Goal: Transaction & Acquisition: Purchase product/service

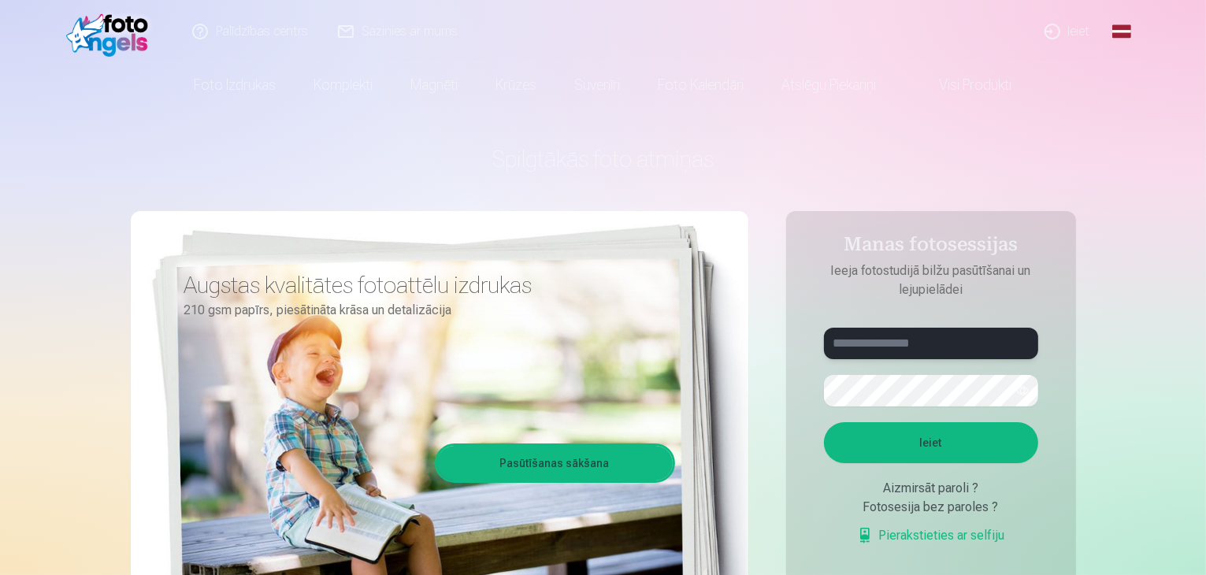
click at [920, 347] on input "text" at bounding box center [931, 344] width 214 height 32
type input "*"
type input "**********"
click at [952, 433] on button "Ieiet" at bounding box center [931, 442] width 214 height 41
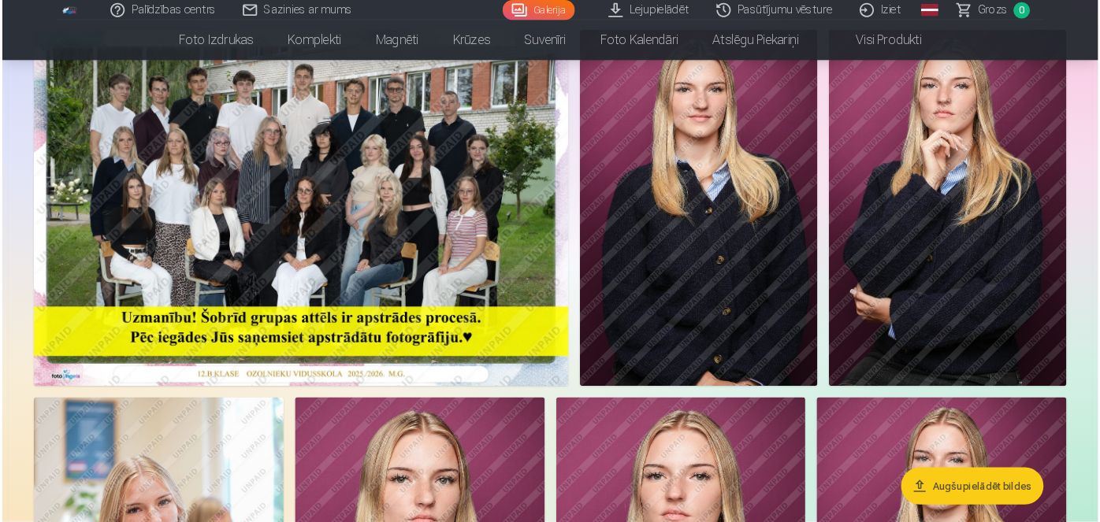
scroll to position [158, 0]
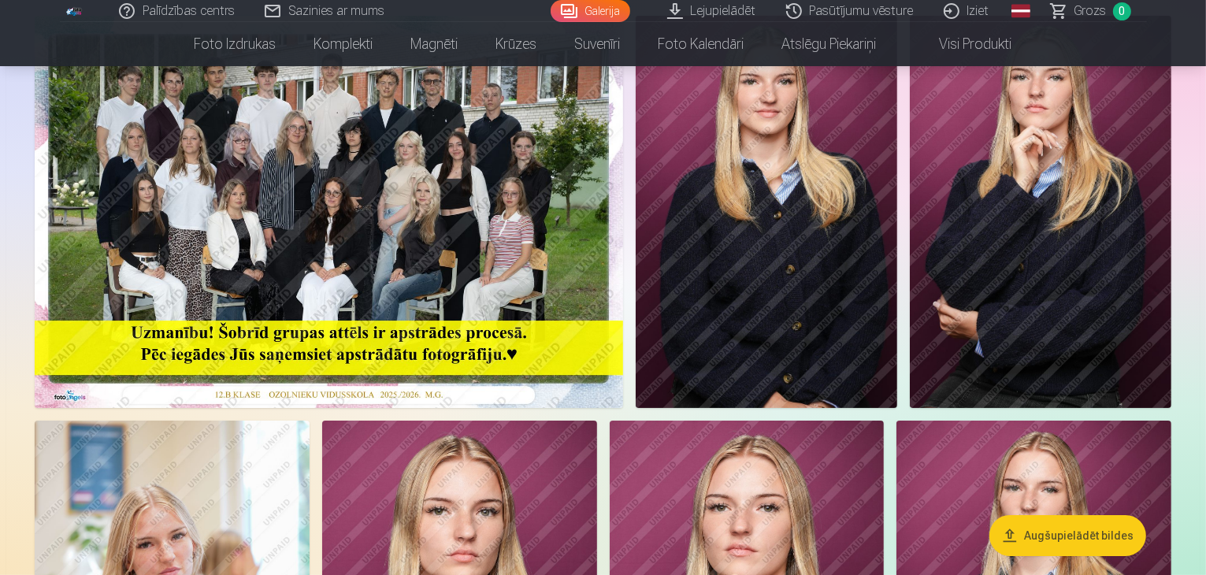
click at [361, 321] on img at bounding box center [329, 212] width 589 height 392
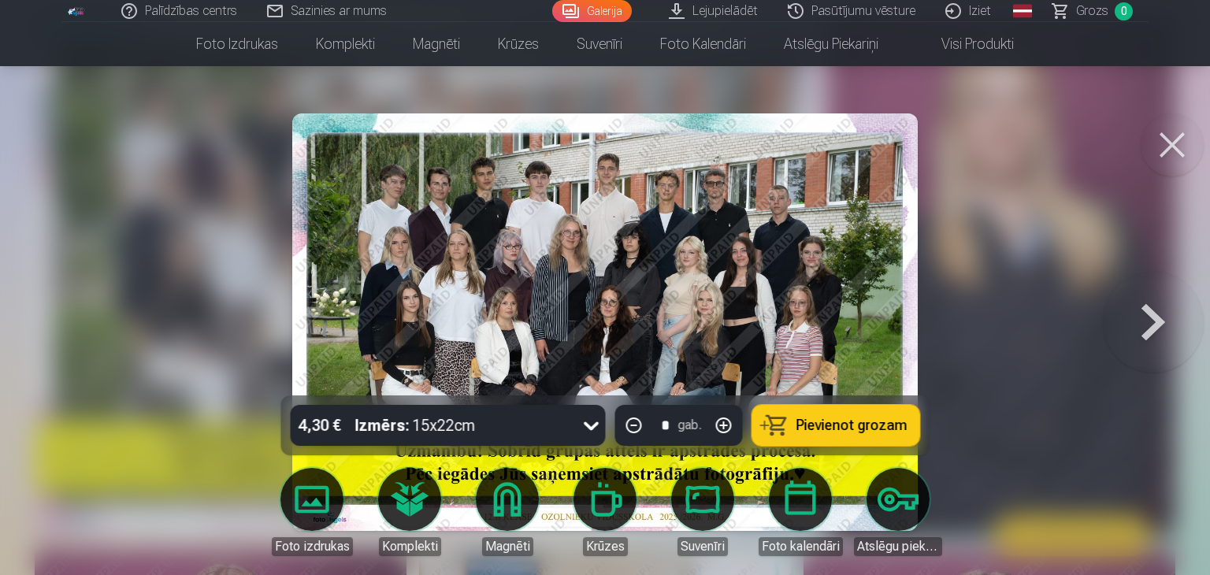
click at [366, 237] on img at bounding box center [605, 322] width 626 height 418
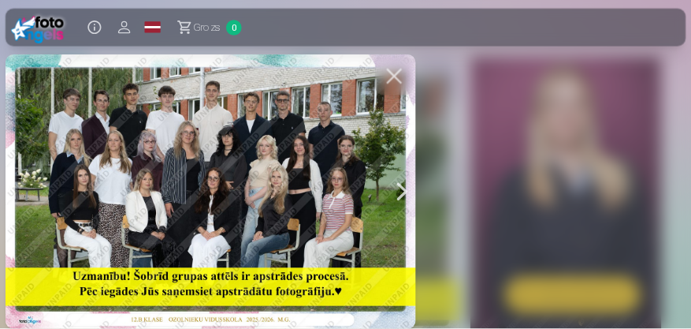
scroll to position [158, 0]
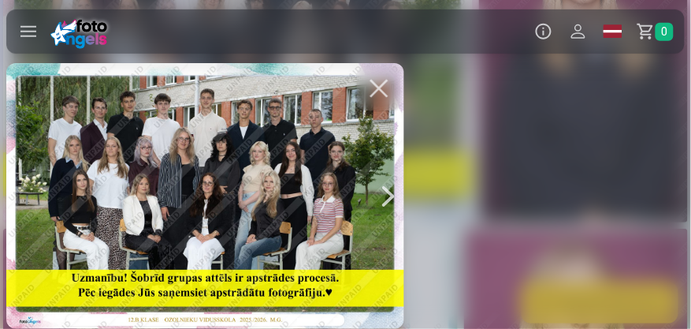
drag, startPoint x: 216, startPoint y: 1, endPoint x: 231, endPoint y: 185, distance: 185.0
click at [231, 185] on div at bounding box center [205, 195] width 398 height 265
click at [232, 184] on div at bounding box center [205, 195] width 398 height 265
click at [161, 149] on div at bounding box center [205, 195] width 398 height 265
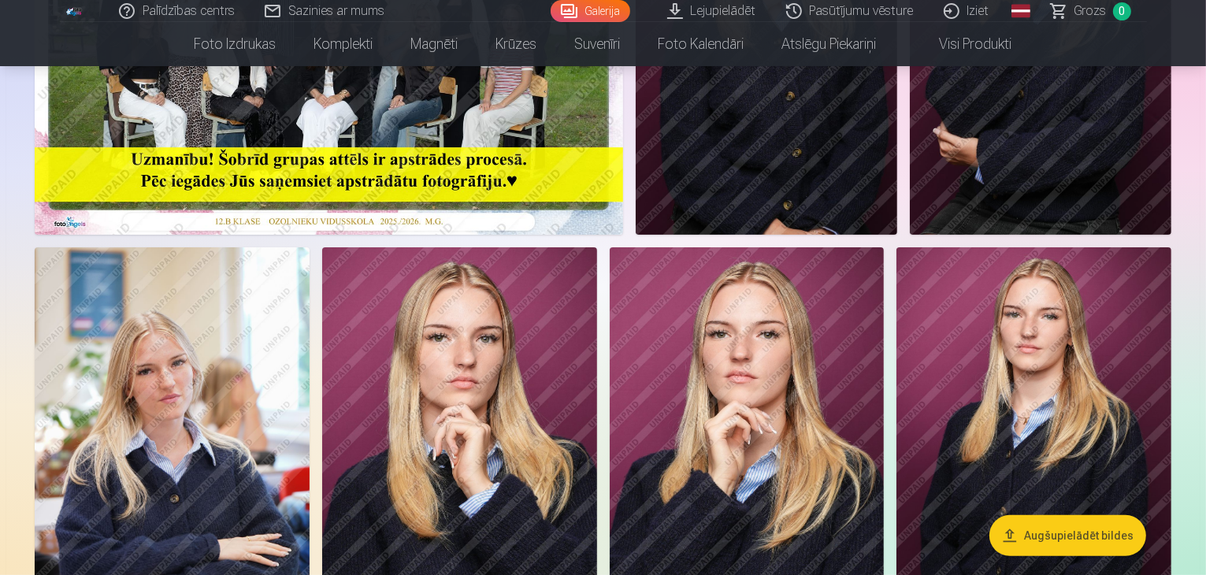
scroll to position [28, 0]
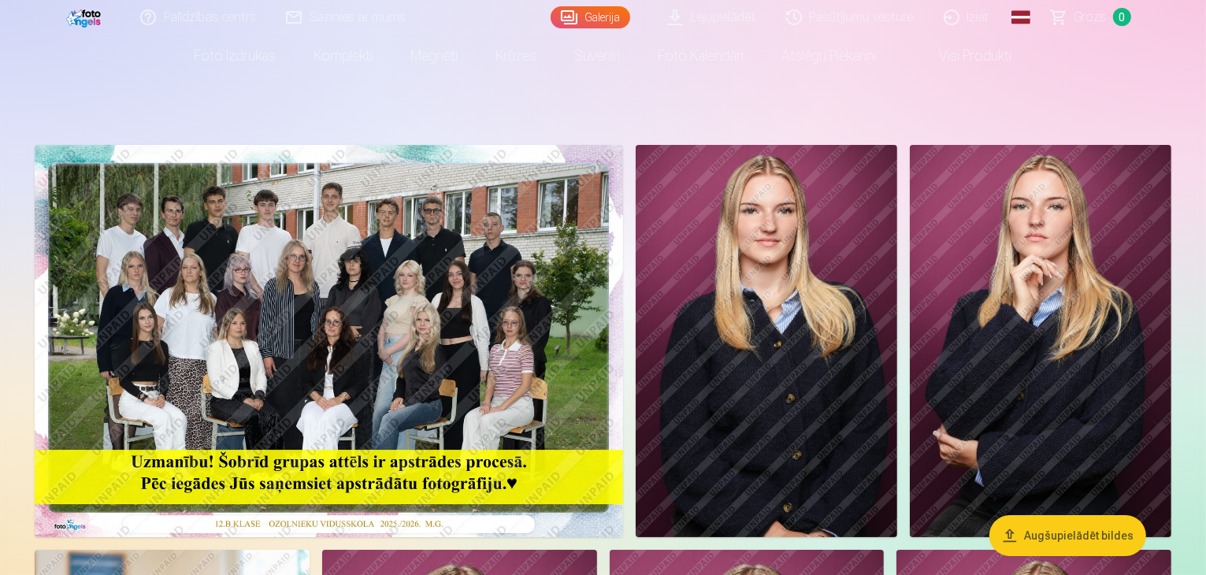
click at [897, 292] on img at bounding box center [767, 341] width 262 height 392
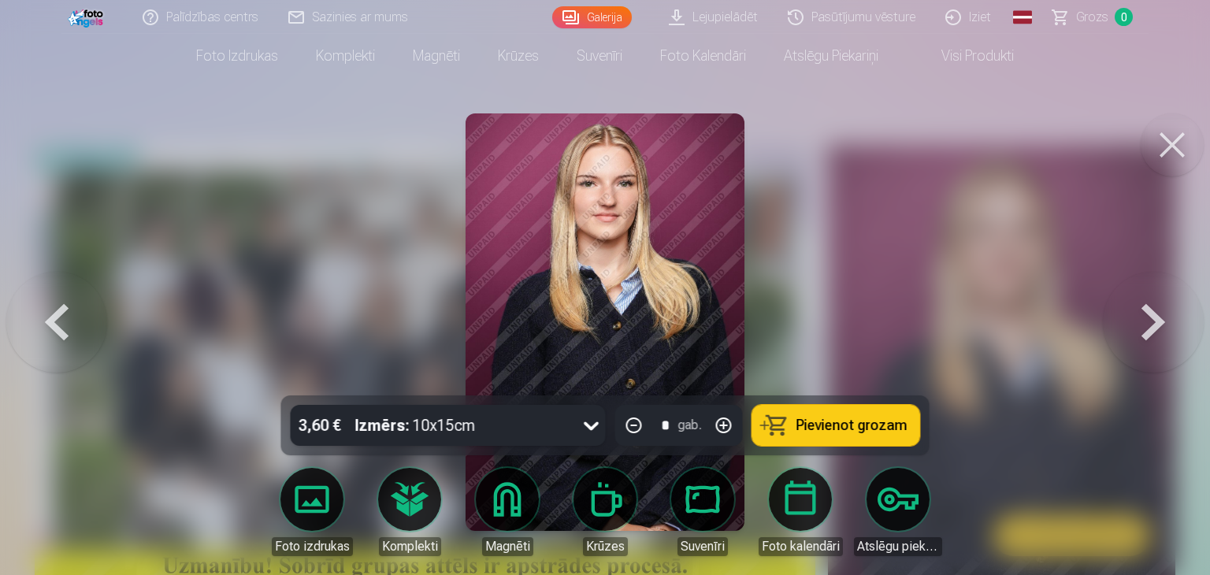
click at [1160, 163] on button at bounding box center [1172, 144] width 63 height 63
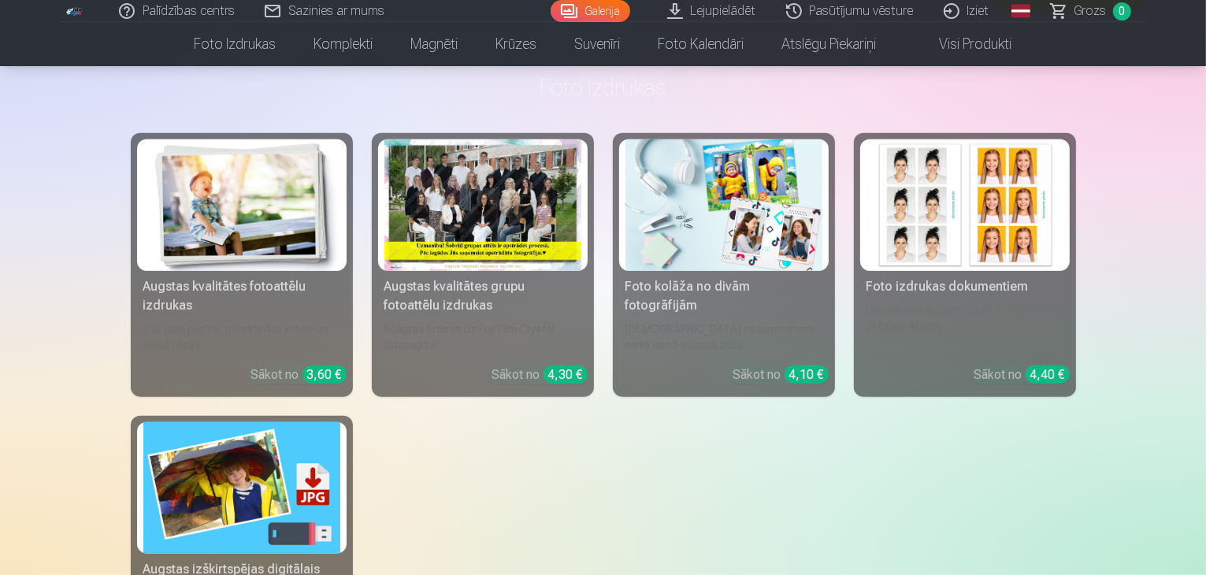
scroll to position [1762, 0]
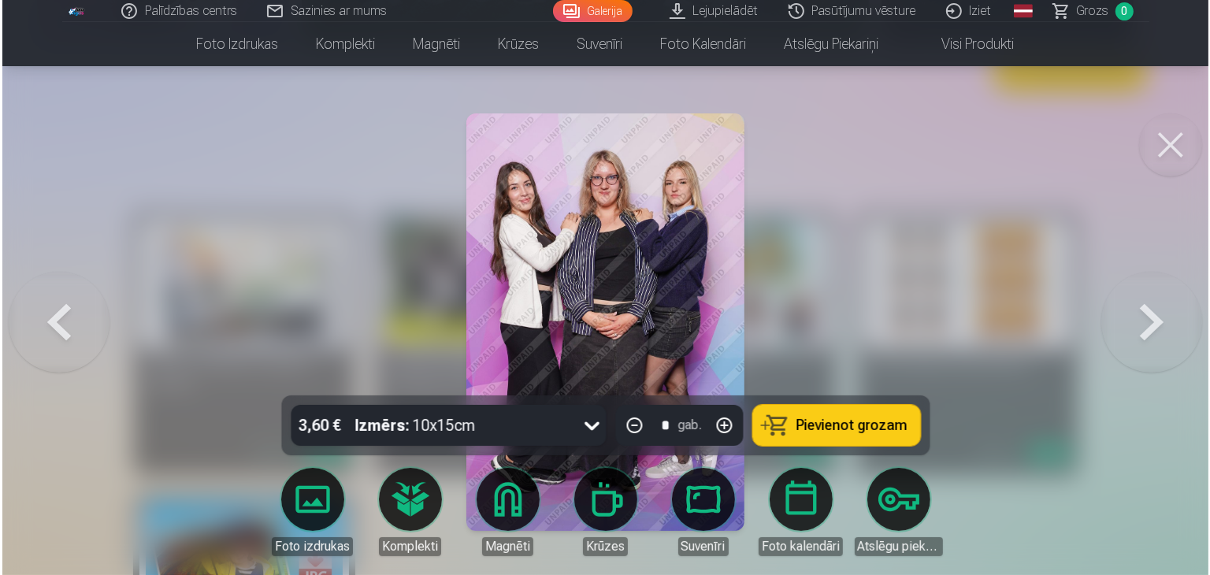
scroll to position [1766, 0]
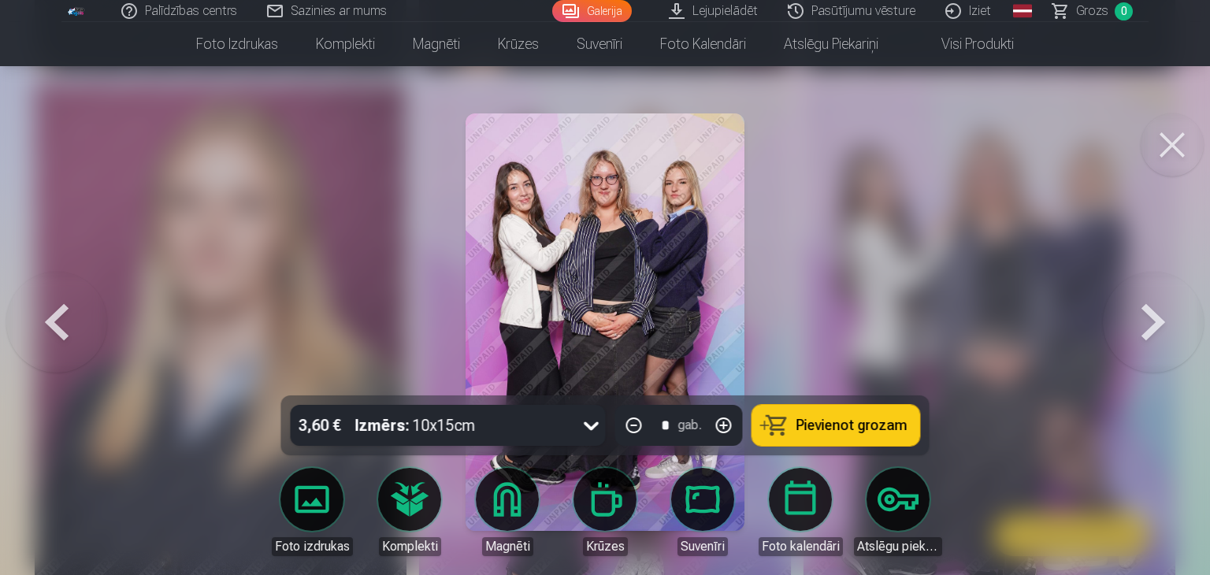
click at [1191, 162] on button at bounding box center [1172, 144] width 63 height 63
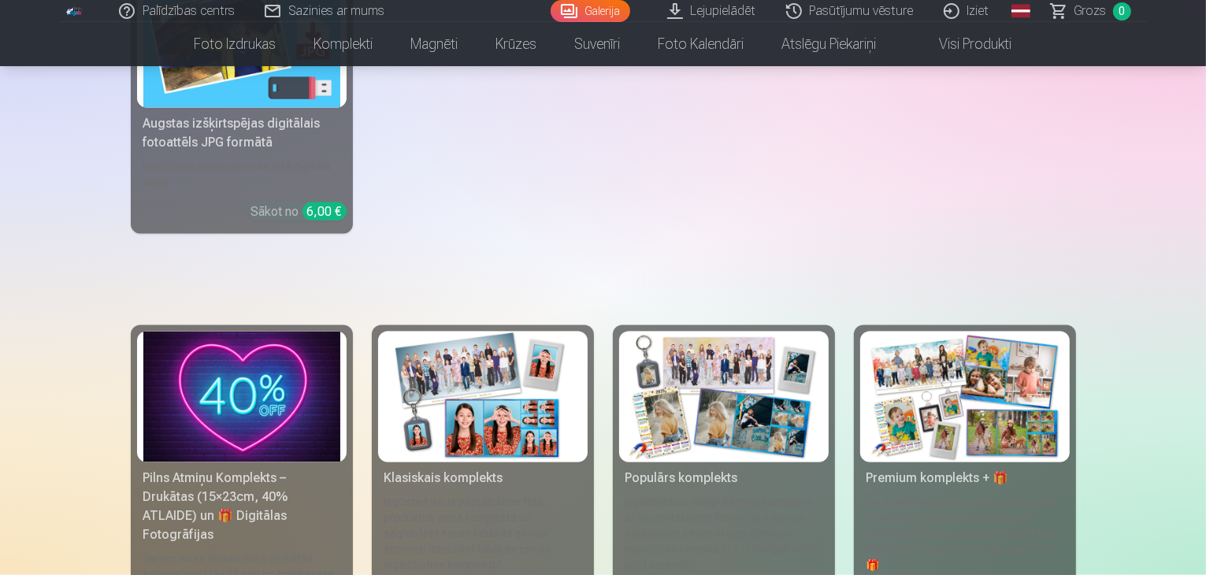
scroll to position [2313, 0]
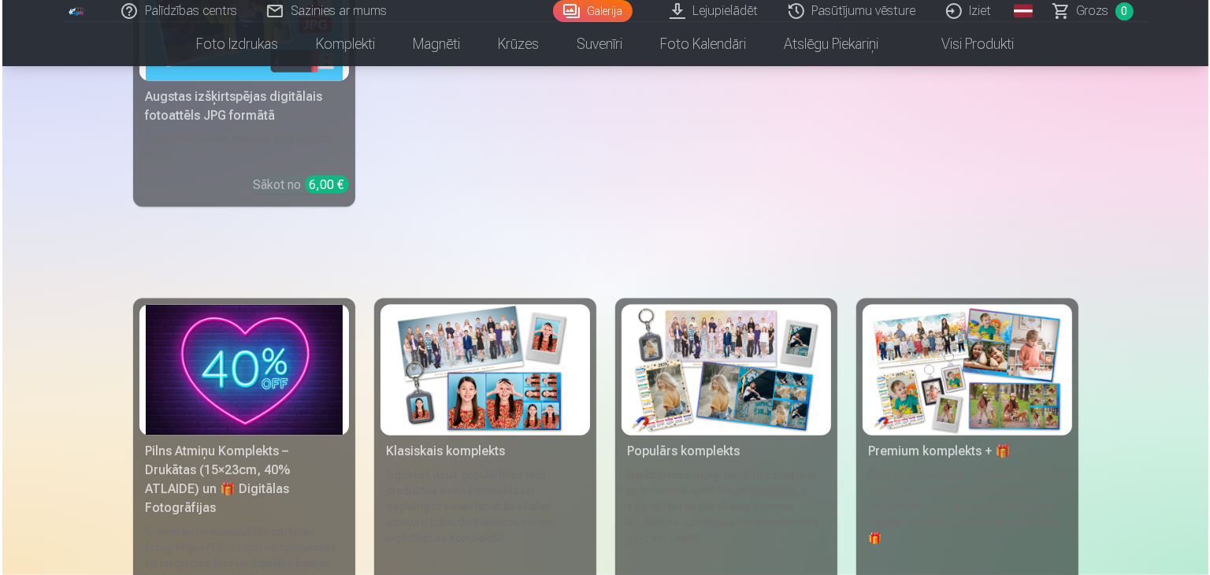
scroll to position [2319, 0]
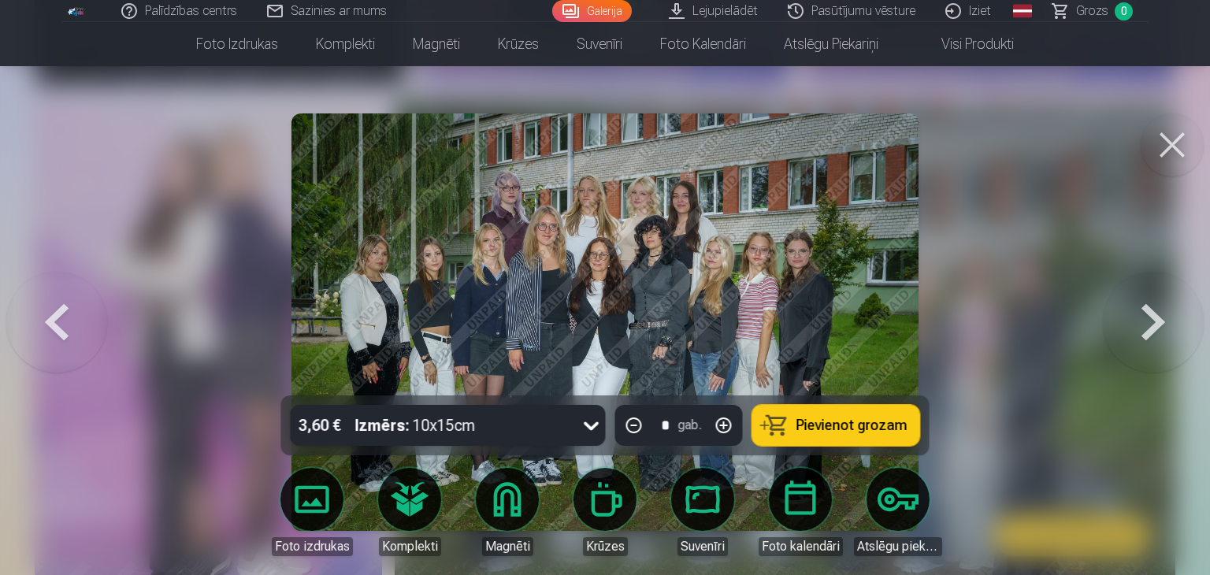
click at [545, 250] on img at bounding box center [604, 322] width 626 height 418
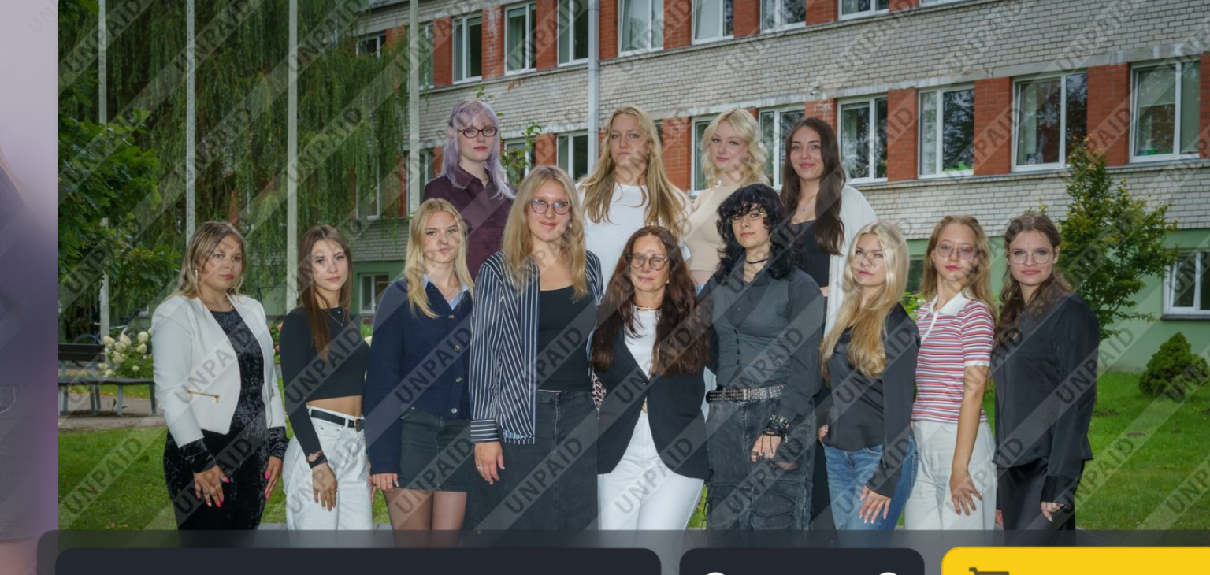
scroll to position [2319, 0]
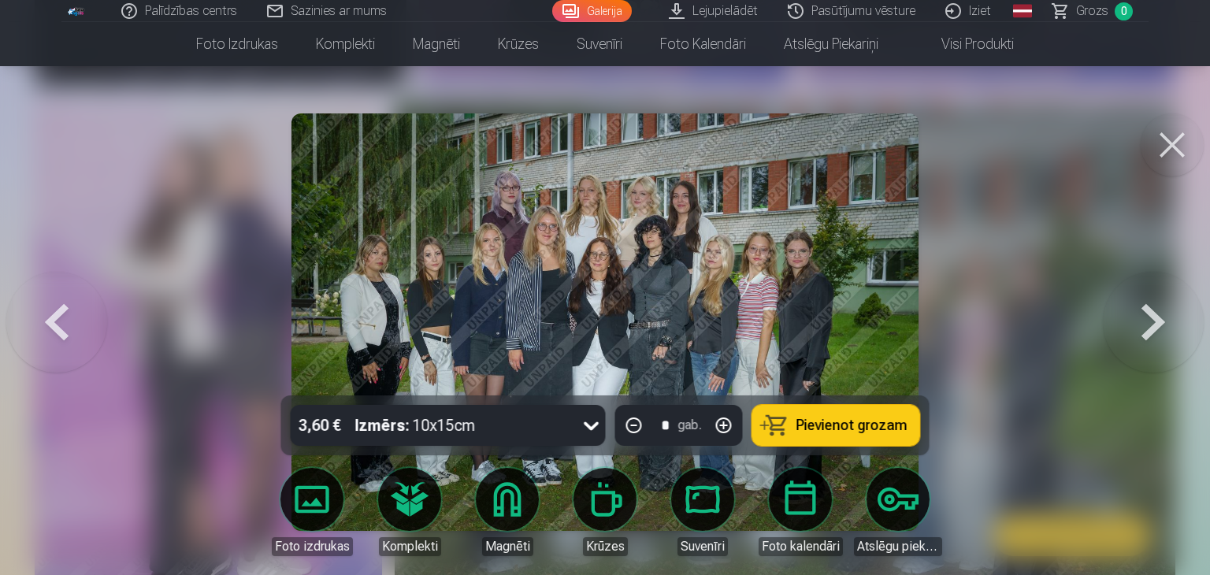
click at [1160, 147] on button at bounding box center [1172, 144] width 63 height 63
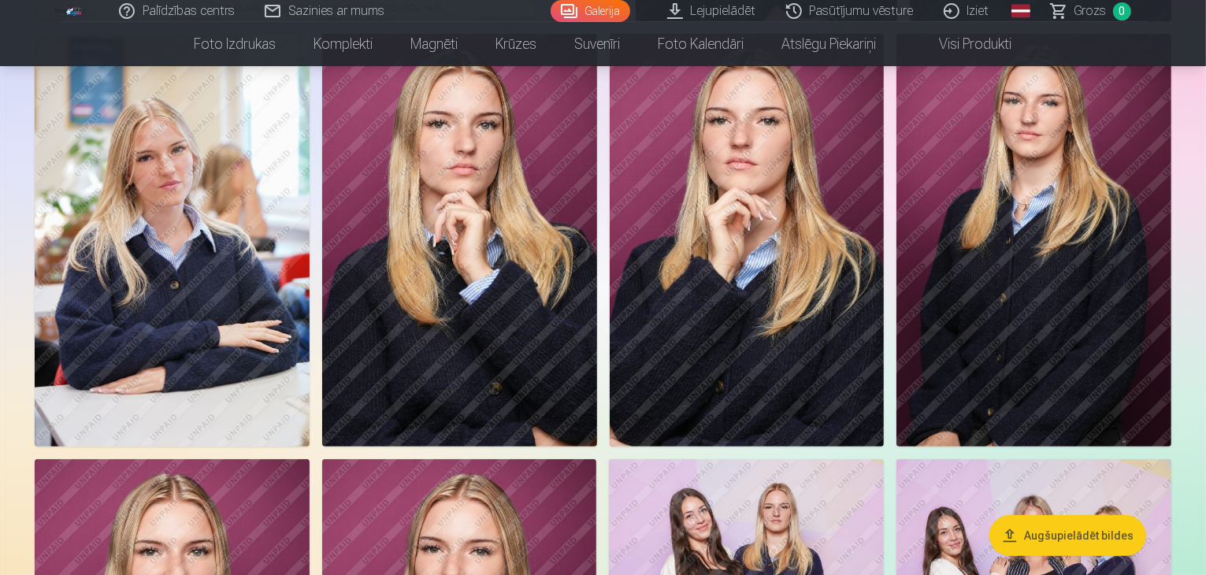
scroll to position [551, 0]
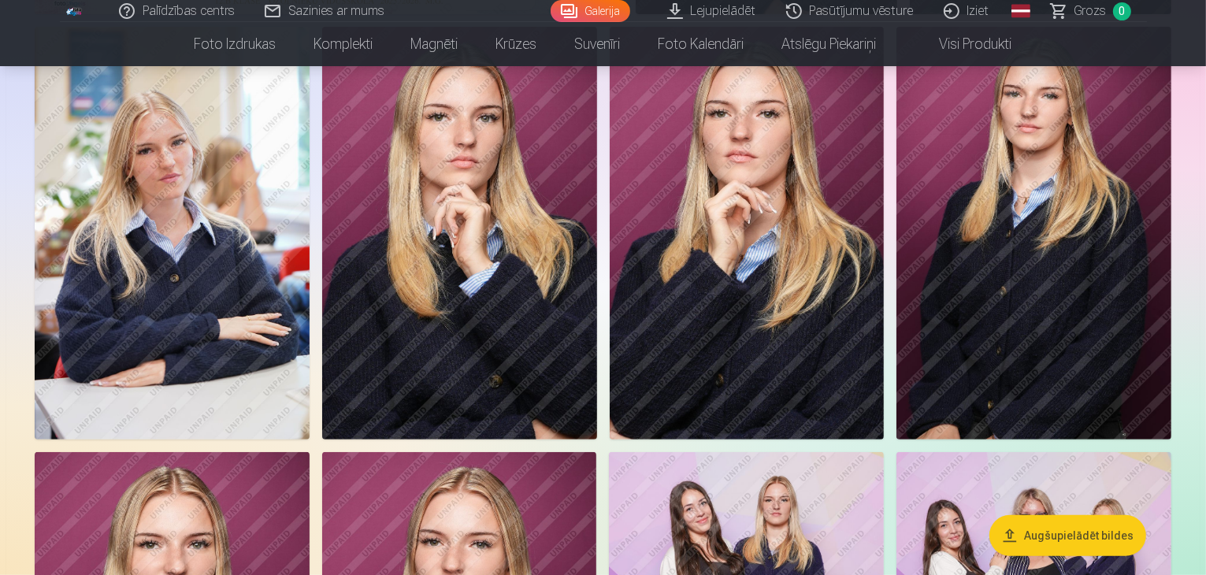
click at [310, 262] on img at bounding box center [172, 233] width 275 height 412
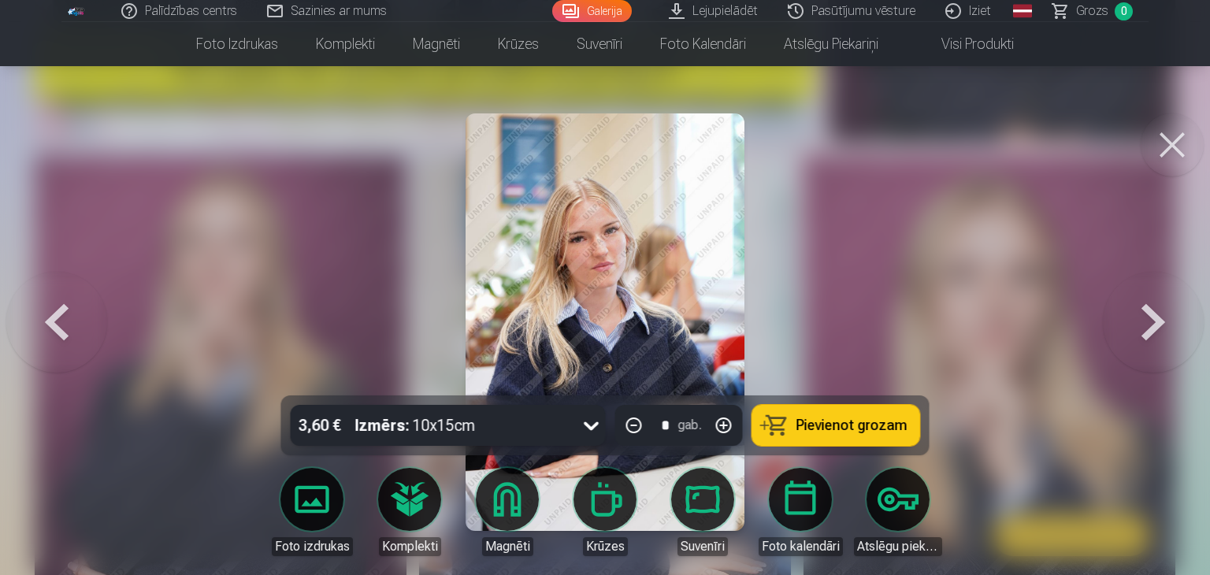
click at [857, 437] on button "Pievienot grozam" at bounding box center [836, 425] width 168 height 41
click at [1187, 144] on button at bounding box center [1172, 144] width 63 height 63
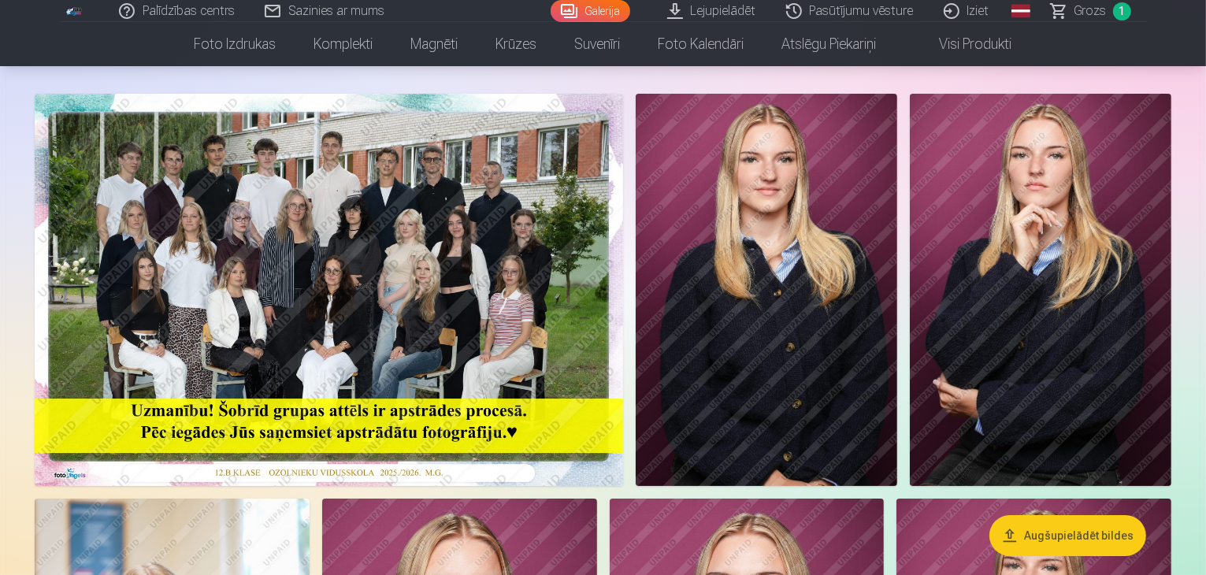
scroll to position [79, 0]
click at [493, 282] on img at bounding box center [329, 291] width 589 height 392
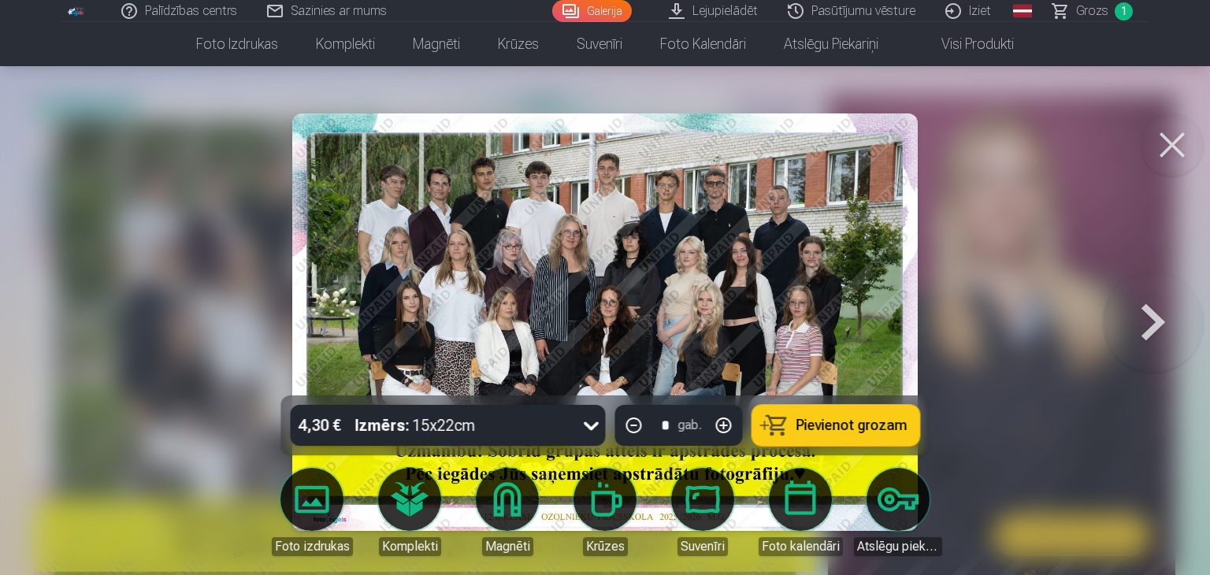
click at [823, 423] on span "Pievienot grozam" at bounding box center [851, 425] width 111 height 14
click at [1179, 149] on button at bounding box center [1172, 144] width 63 height 63
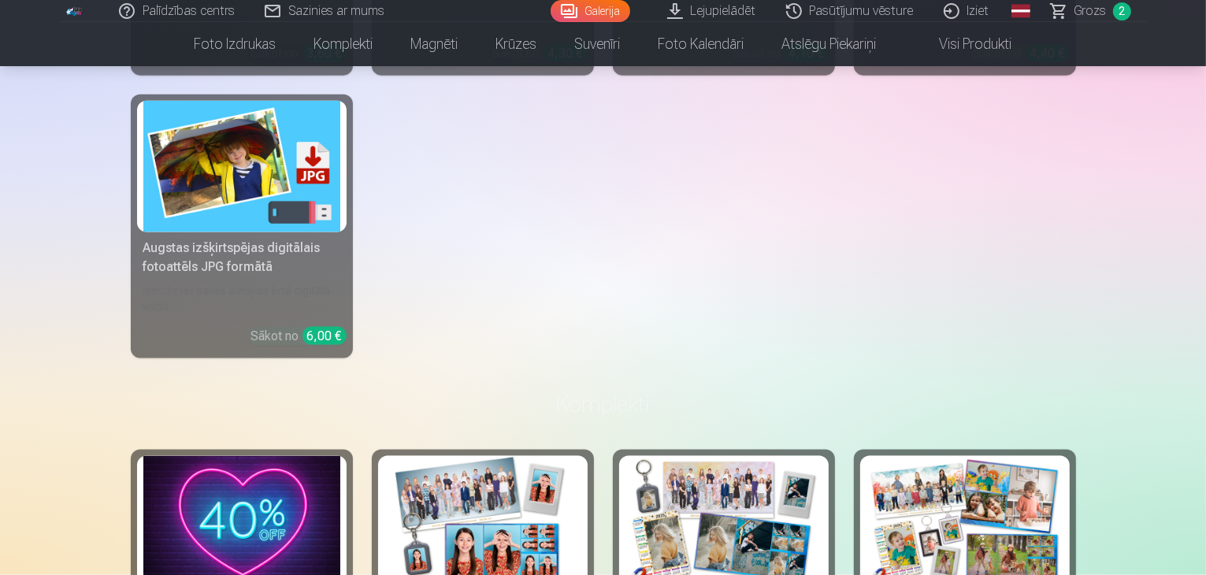
scroll to position [2206, 0]
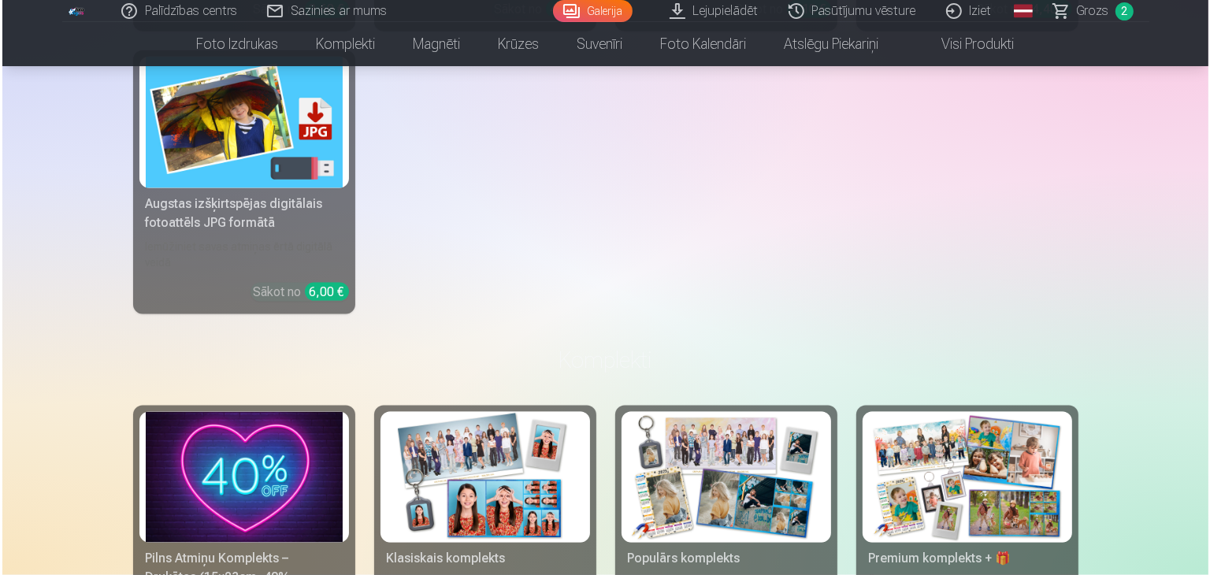
scroll to position [2211, 0]
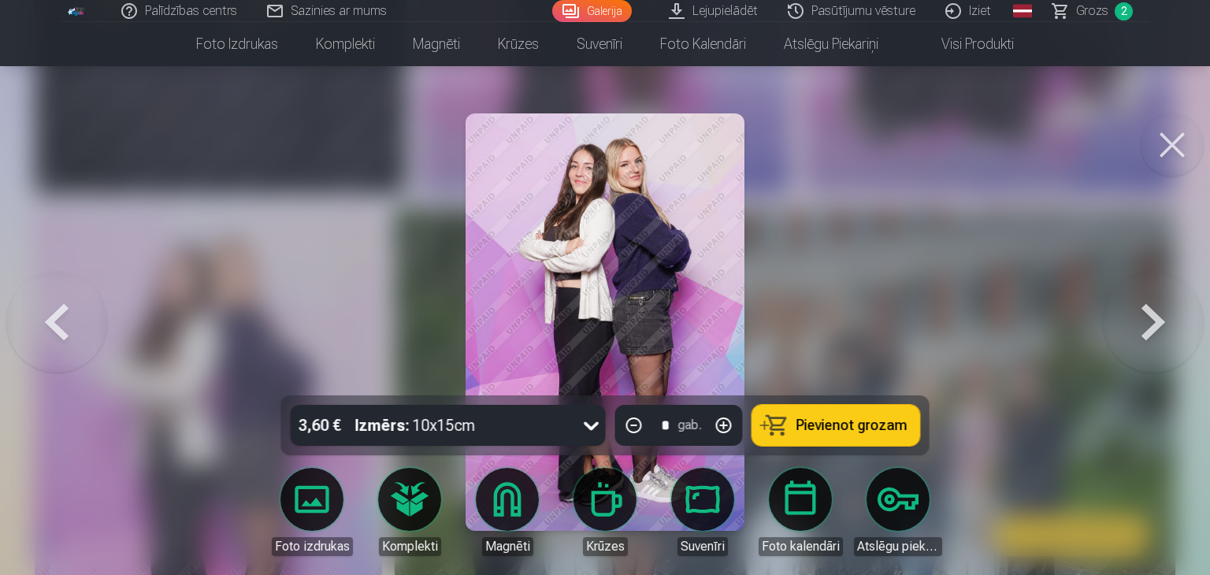
click at [830, 426] on span "Pievienot grozam" at bounding box center [851, 425] width 111 height 14
click at [1084, 17] on span "Grozs" at bounding box center [1092, 11] width 32 height 19
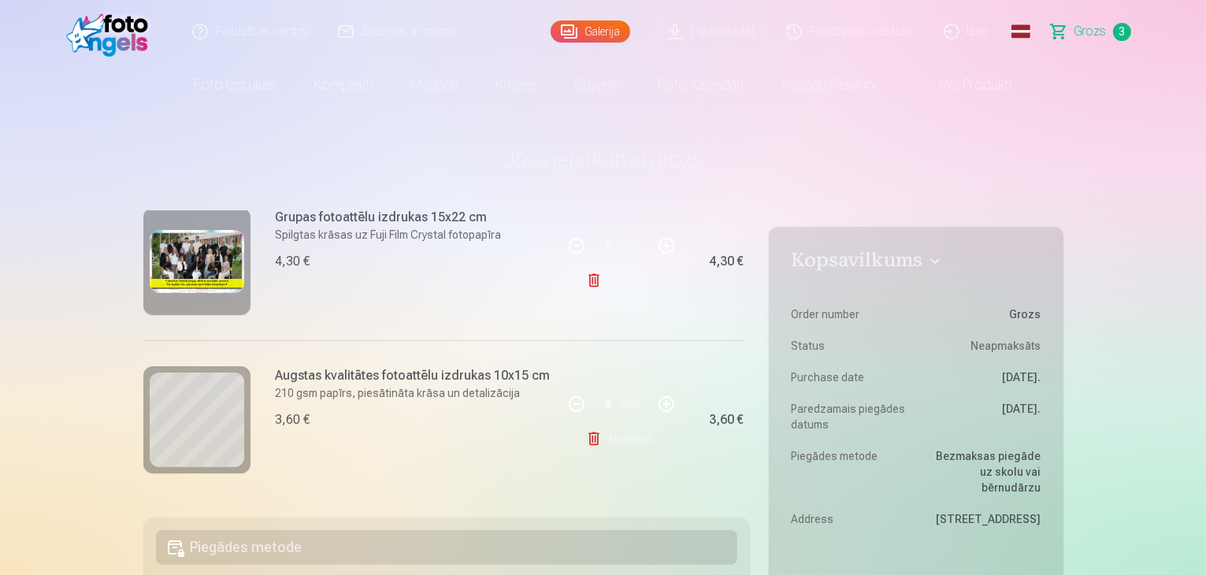
scroll to position [225, 0]
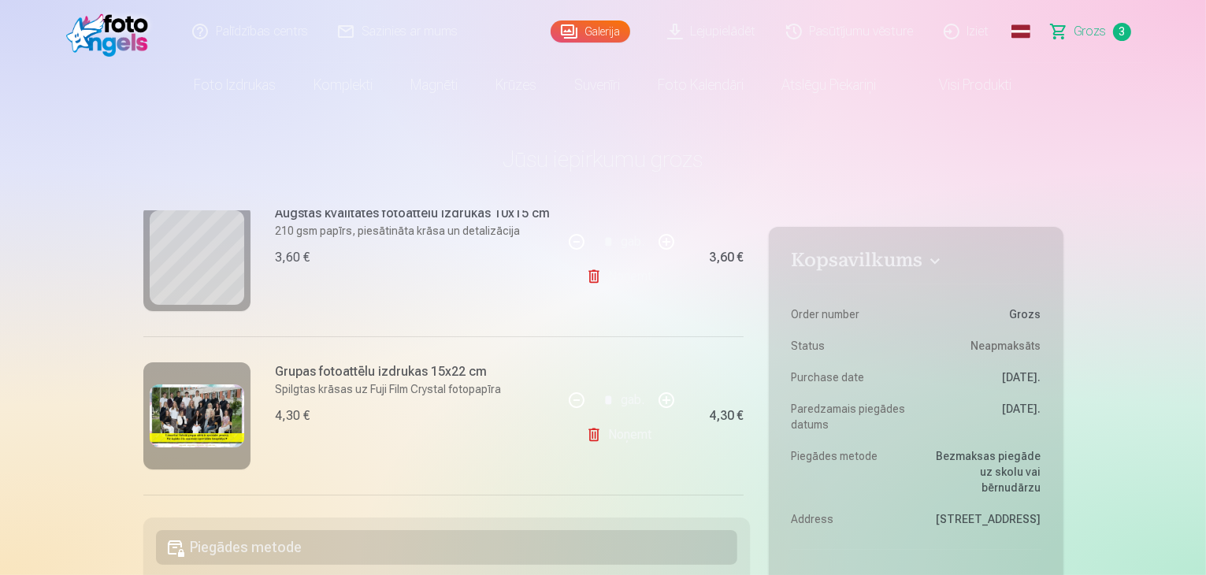
click at [620, 444] on link "Noņemt" at bounding box center [622, 435] width 72 height 32
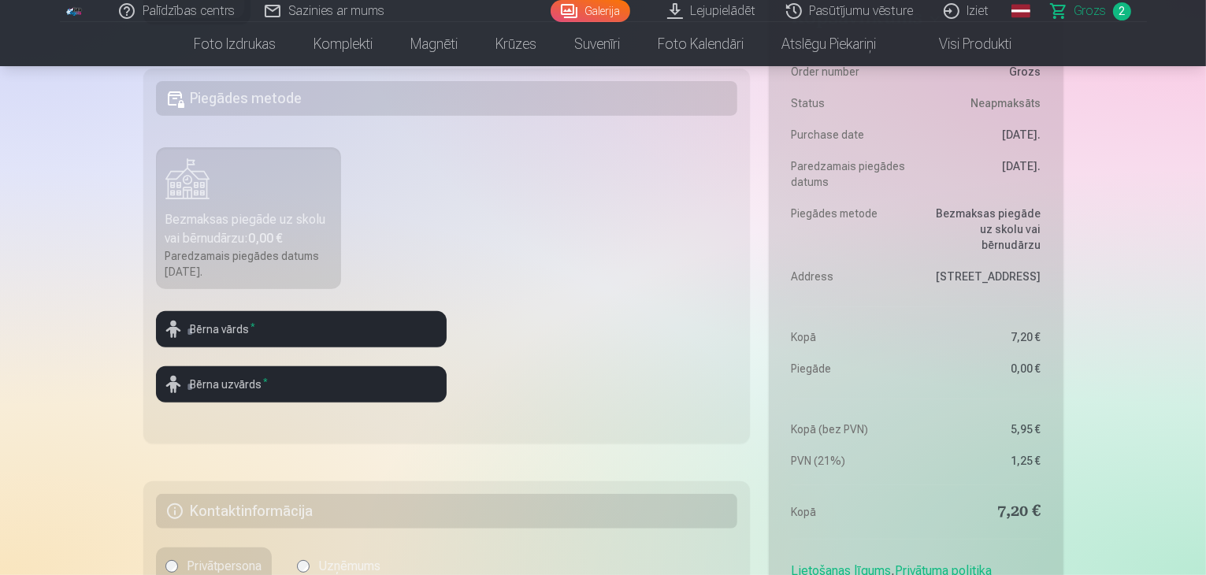
scroll to position [473, 0]
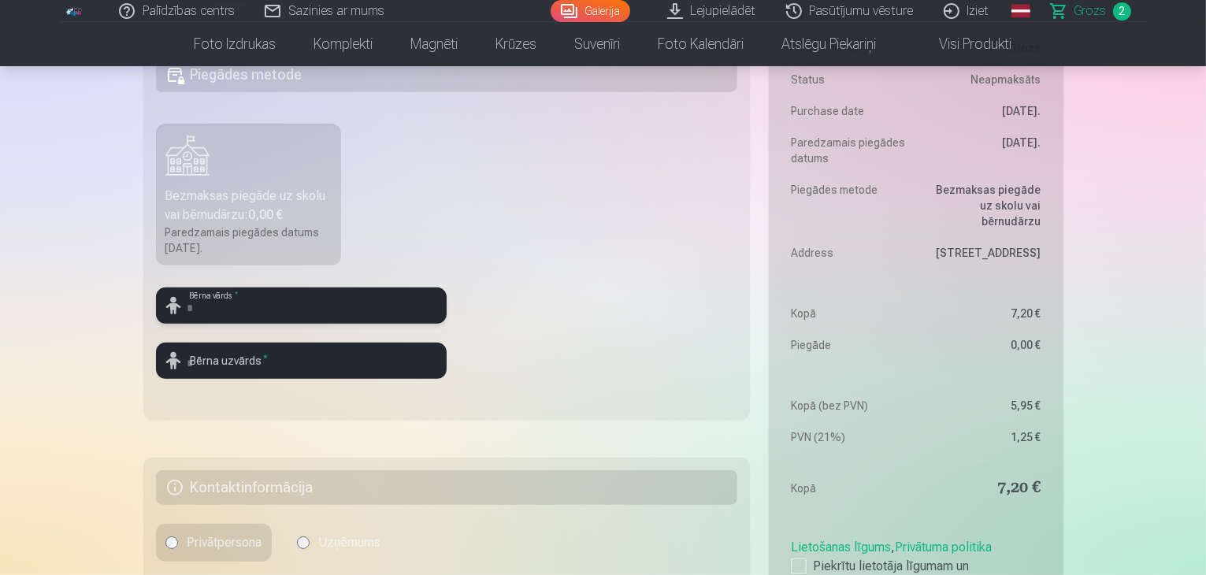
click at [246, 308] on input "text" at bounding box center [301, 306] width 291 height 36
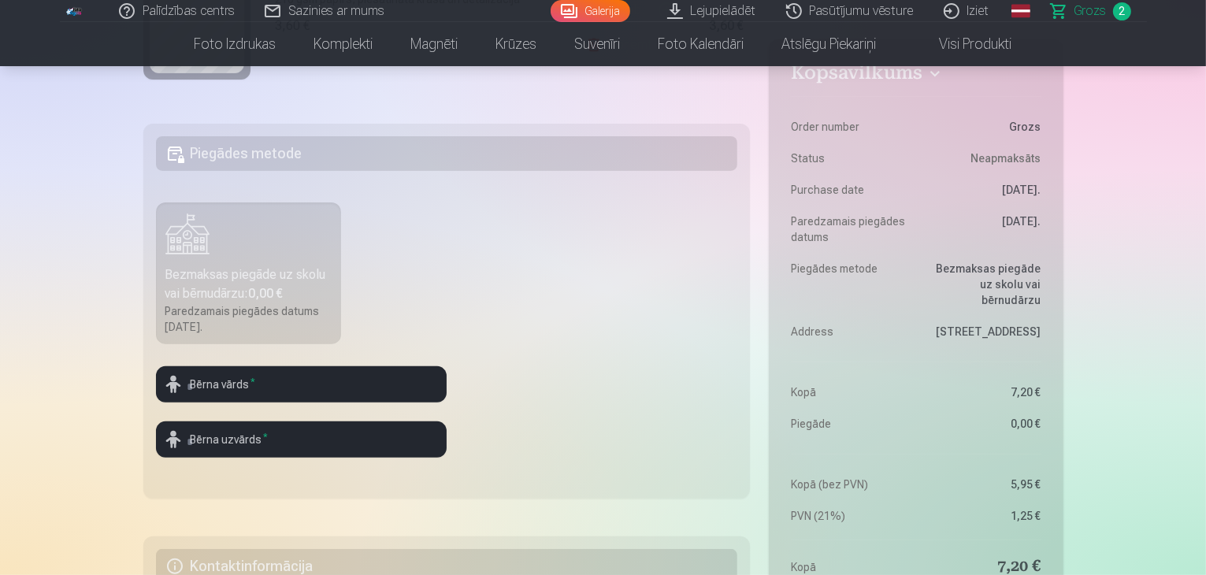
click at [306, 157] on h5 "Piegādes metode" at bounding box center [447, 153] width 582 height 35
click at [237, 392] on input "text" at bounding box center [301, 384] width 291 height 36
click at [389, 391] on input "text" at bounding box center [301, 384] width 291 height 36
click at [143, 282] on fieldset "Piegādes metode Bezmaksas piegāde uz skolu vai bērnudārzu : 0,00 € Paredzamais …" at bounding box center [446, 311] width 607 height 375
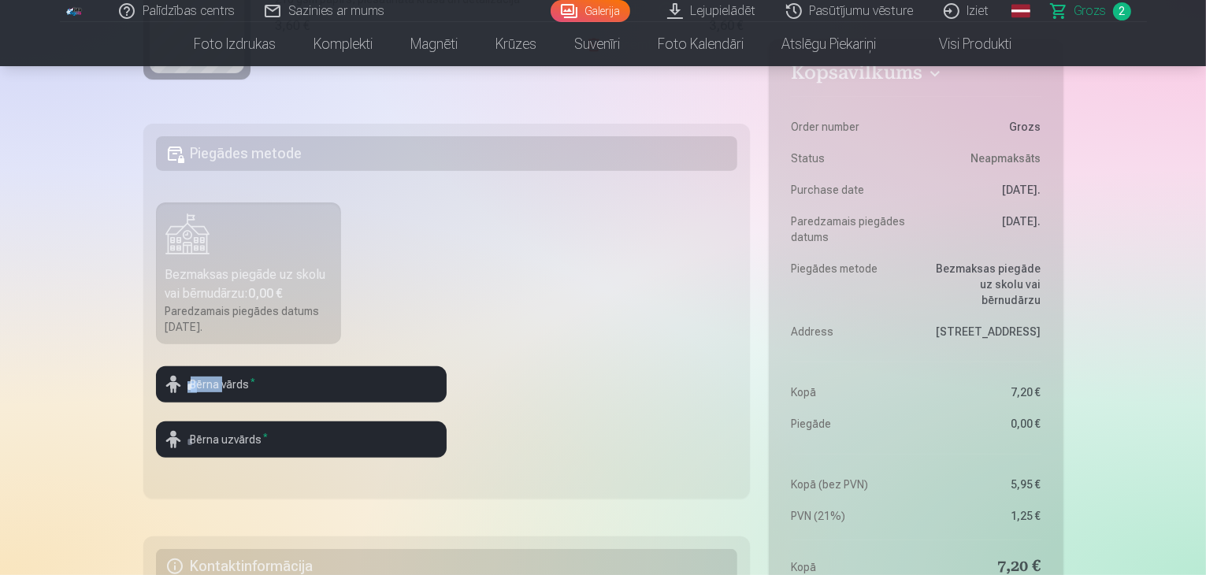
click at [200, 388] on input "text" at bounding box center [301, 384] width 291 height 36
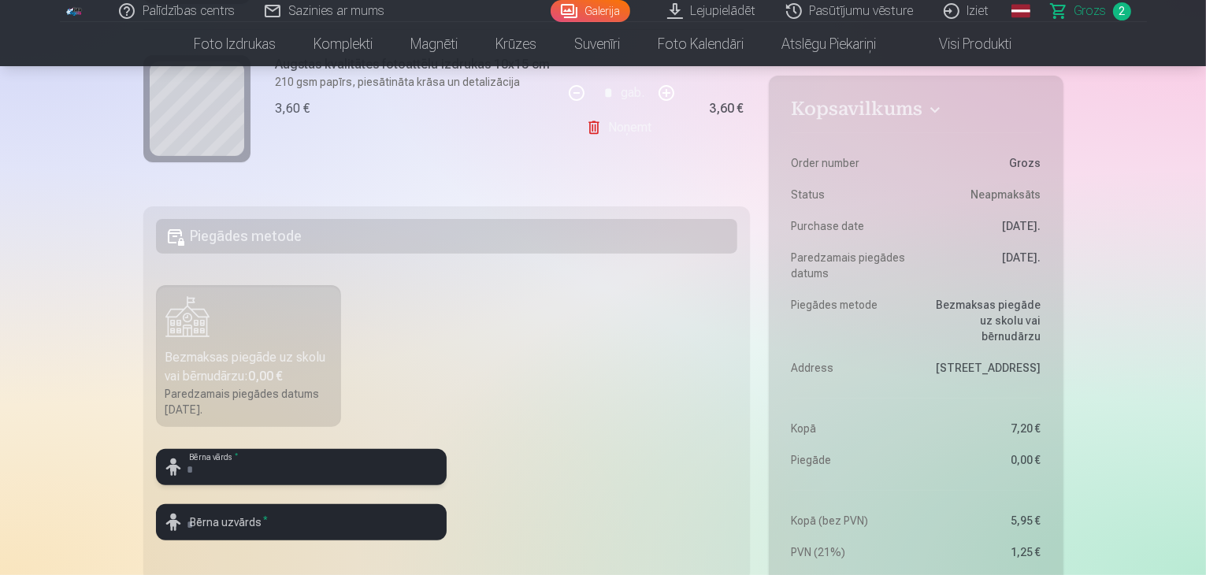
scroll to position [315, 0]
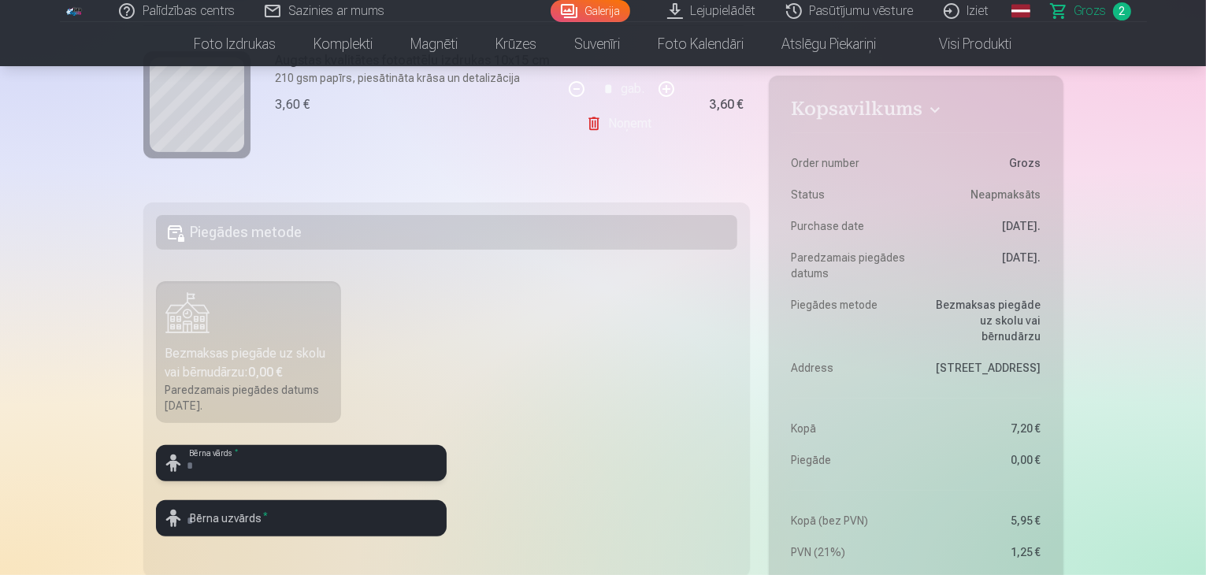
click at [220, 473] on input "text" at bounding box center [301, 463] width 291 height 36
type input "******"
click at [221, 521] on input "text" at bounding box center [301, 518] width 291 height 36
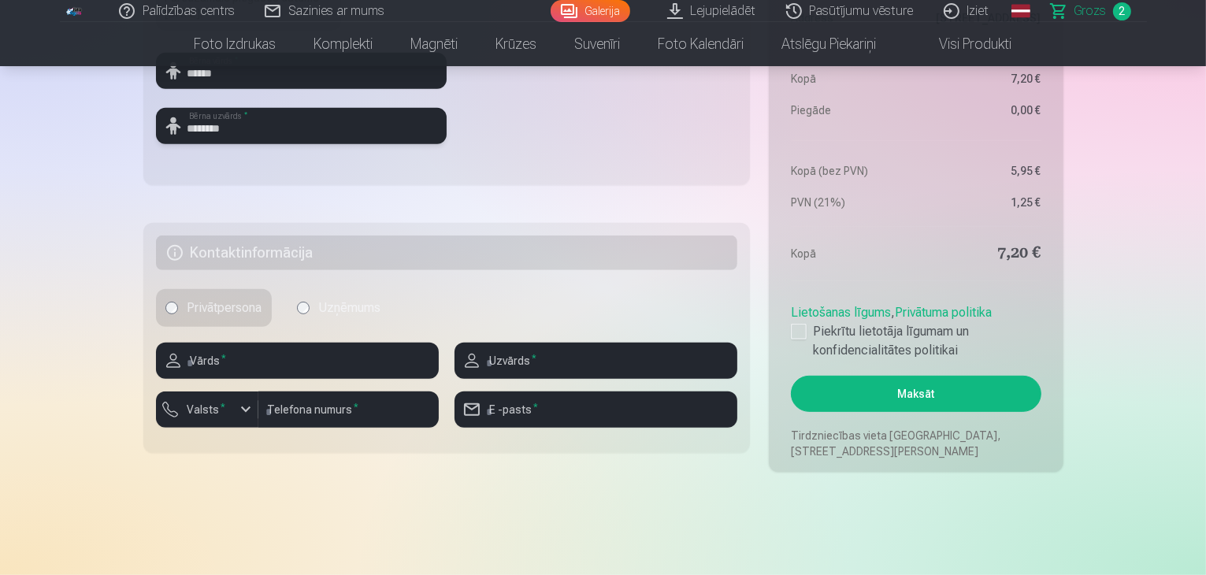
scroll to position [709, 0]
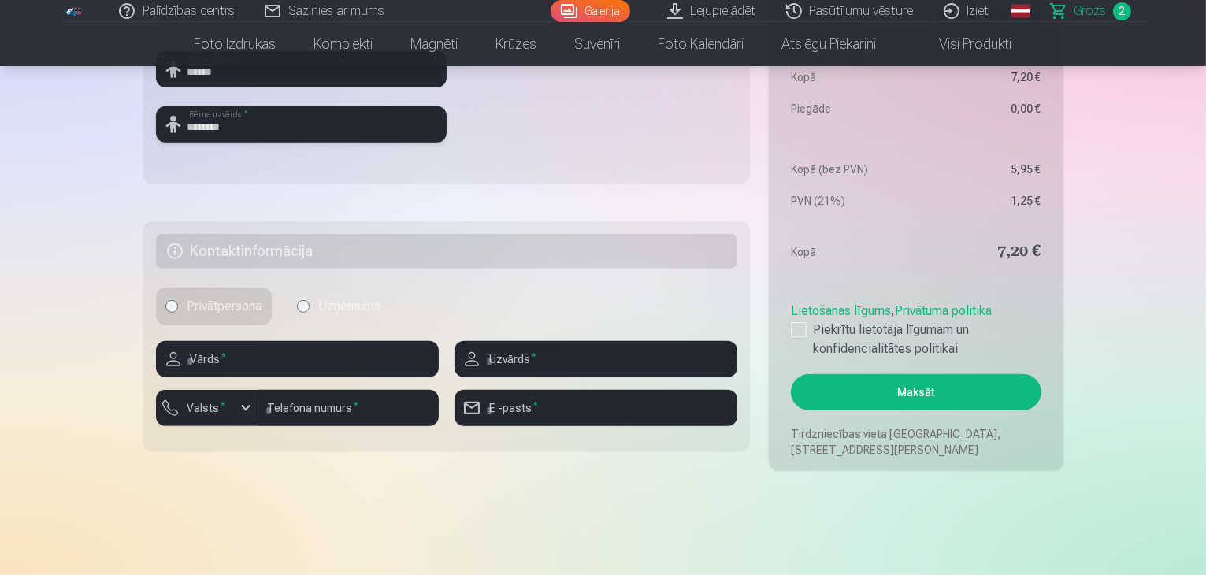
type input "********"
click at [275, 360] on input "text" at bounding box center [297, 359] width 283 height 36
type input "******"
click at [503, 362] on input "text" at bounding box center [596, 359] width 283 height 36
type input "********"
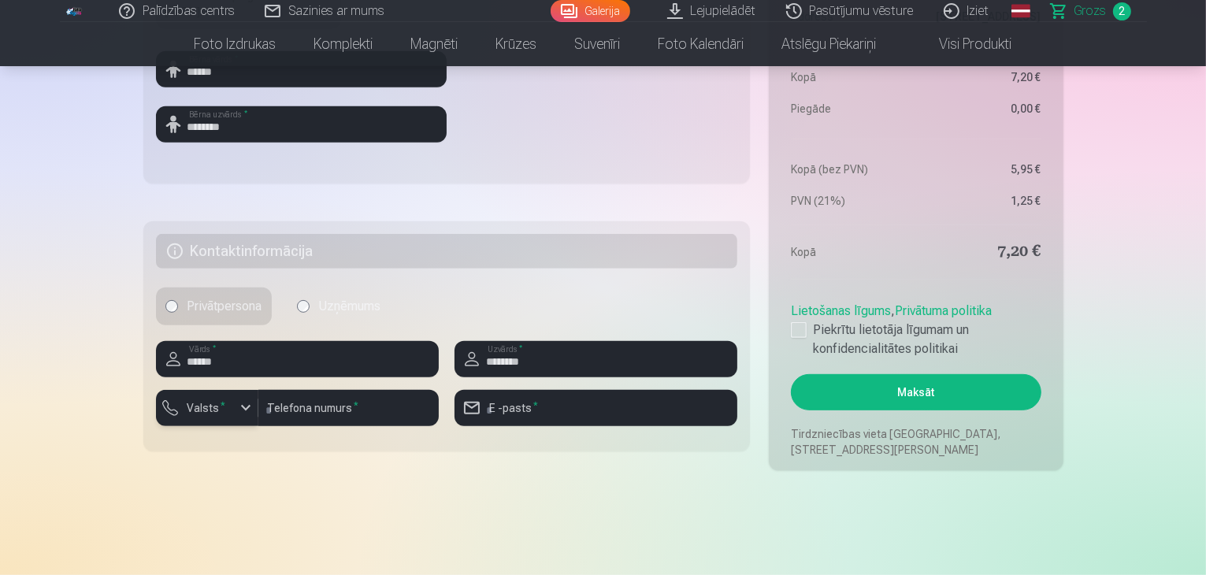
click at [246, 410] on div "button" at bounding box center [245, 408] width 19 height 19
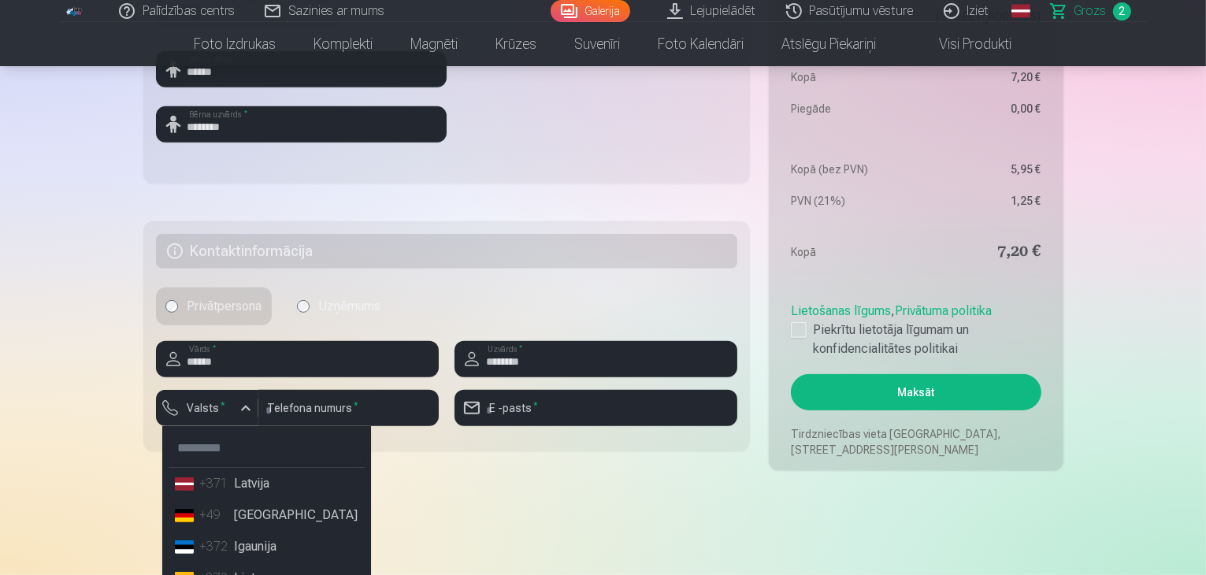
click at [262, 485] on li "+371 Latvija" at bounding box center [267, 484] width 196 height 32
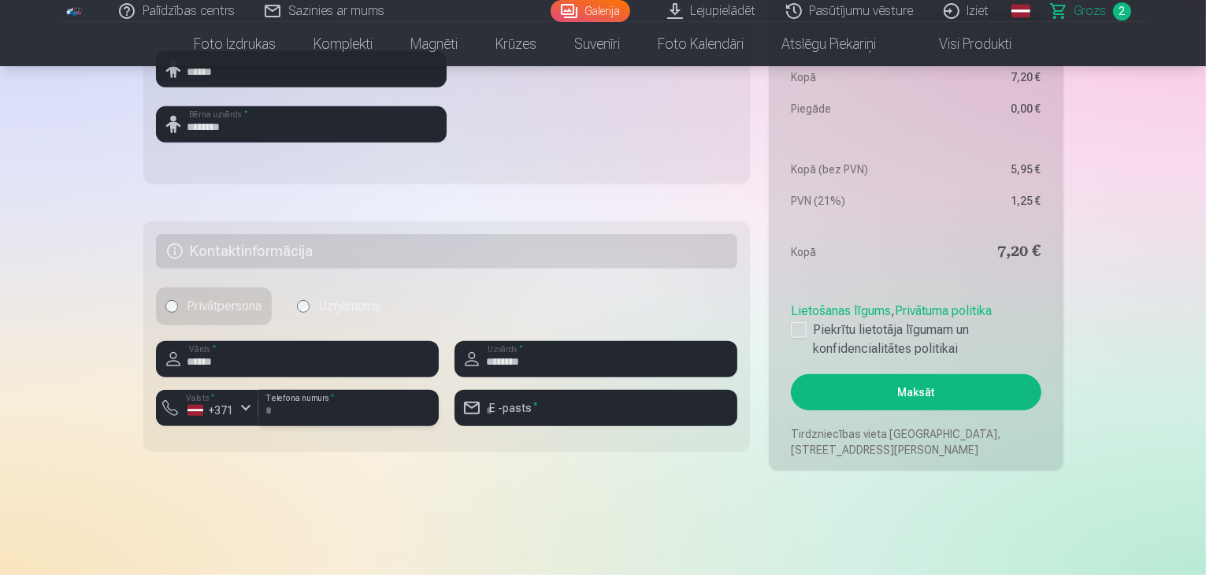
click at [304, 408] on input "number" at bounding box center [348, 408] width 180 height 36
type input "********"
click at [504, 420] on input "email" at bounding box center [596, 408] width 283 height 36
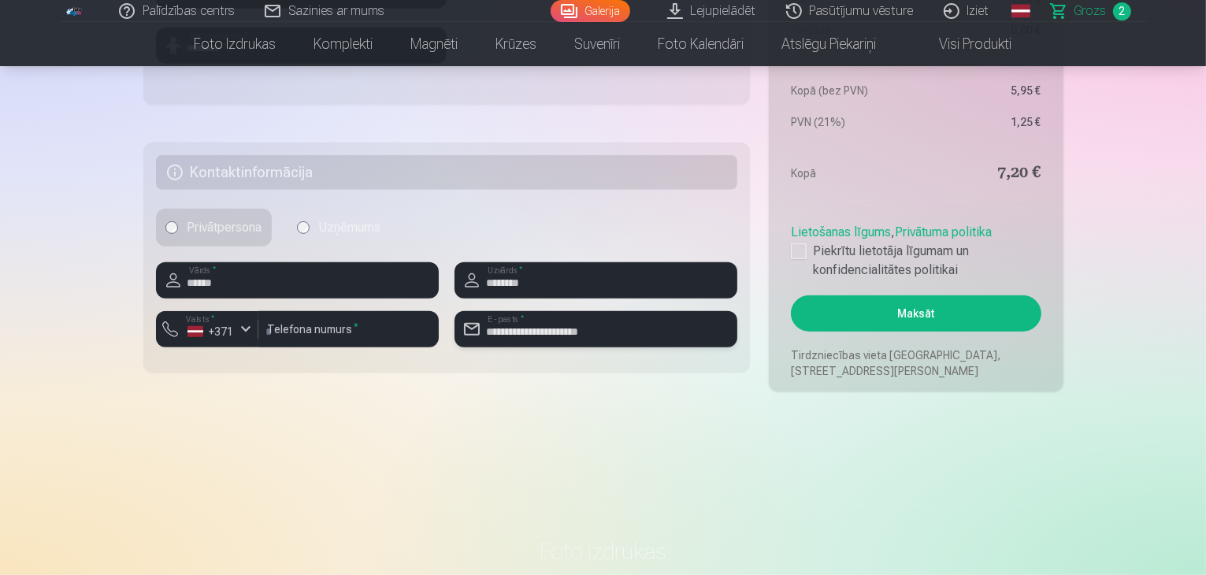
scroll to position [630, 0]
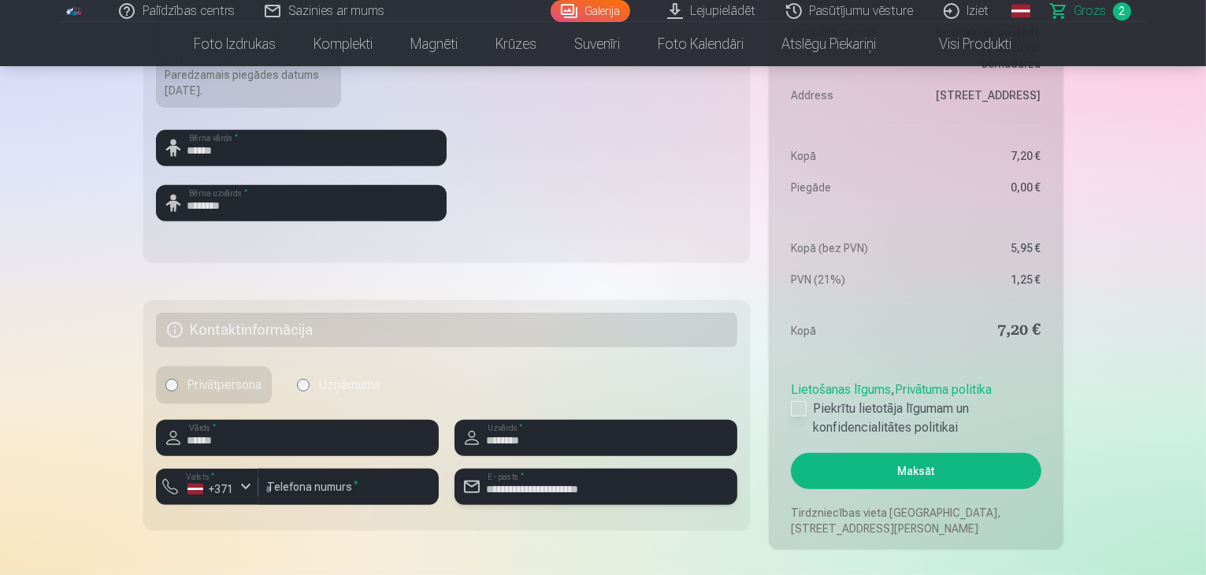
type input "**********"
click at [800, 407] on div at bounding box center [799, 409] width 16 height 16
click at [908, 469] on button "Maksāt" at bounding box center [916, 471] width 250 height 36
